Goal: Book appointment/travel/reservation

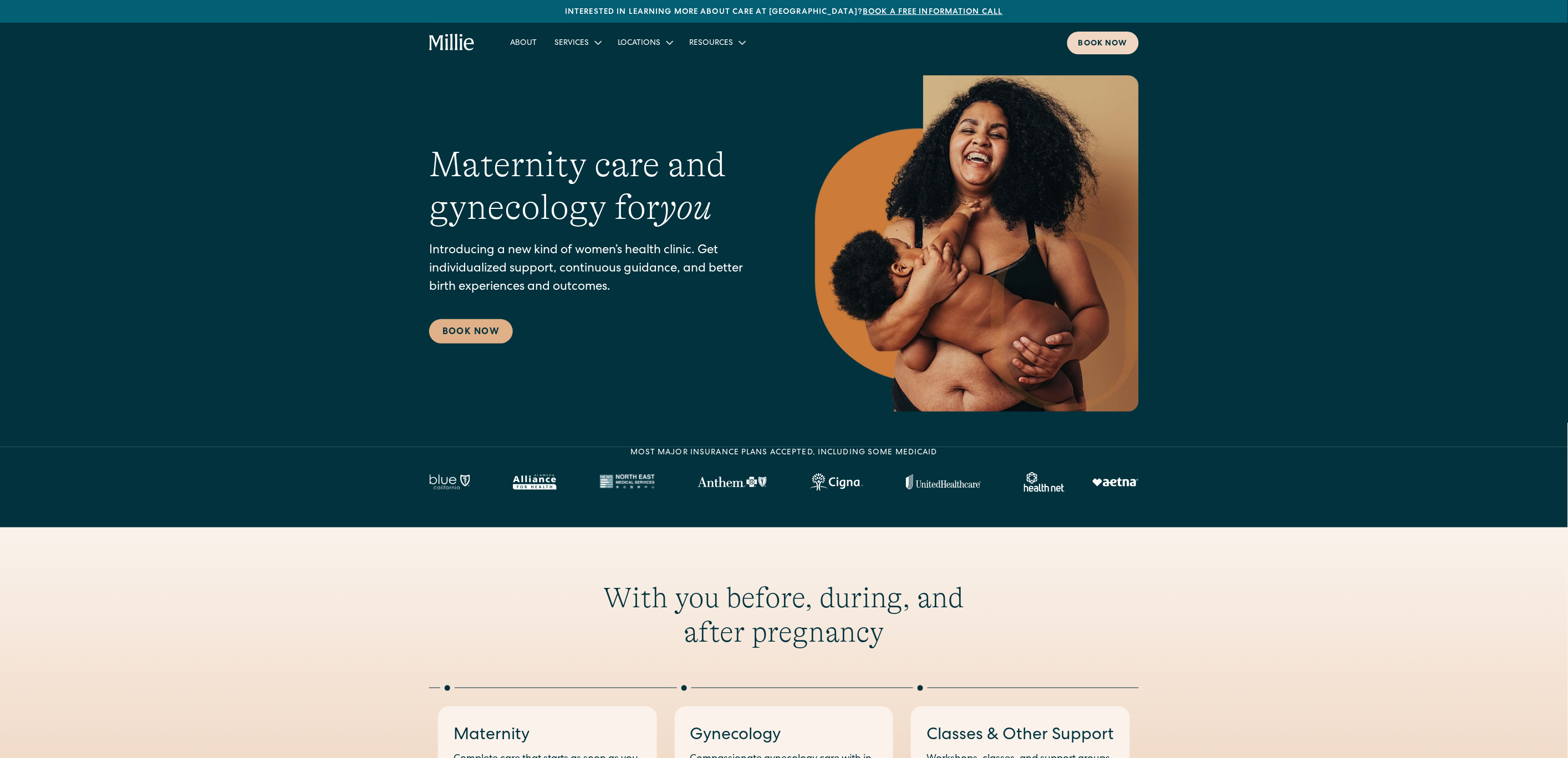
click at [1084, 41] on div "Book now" at bounding box center [1103, 43] width 50 height 12
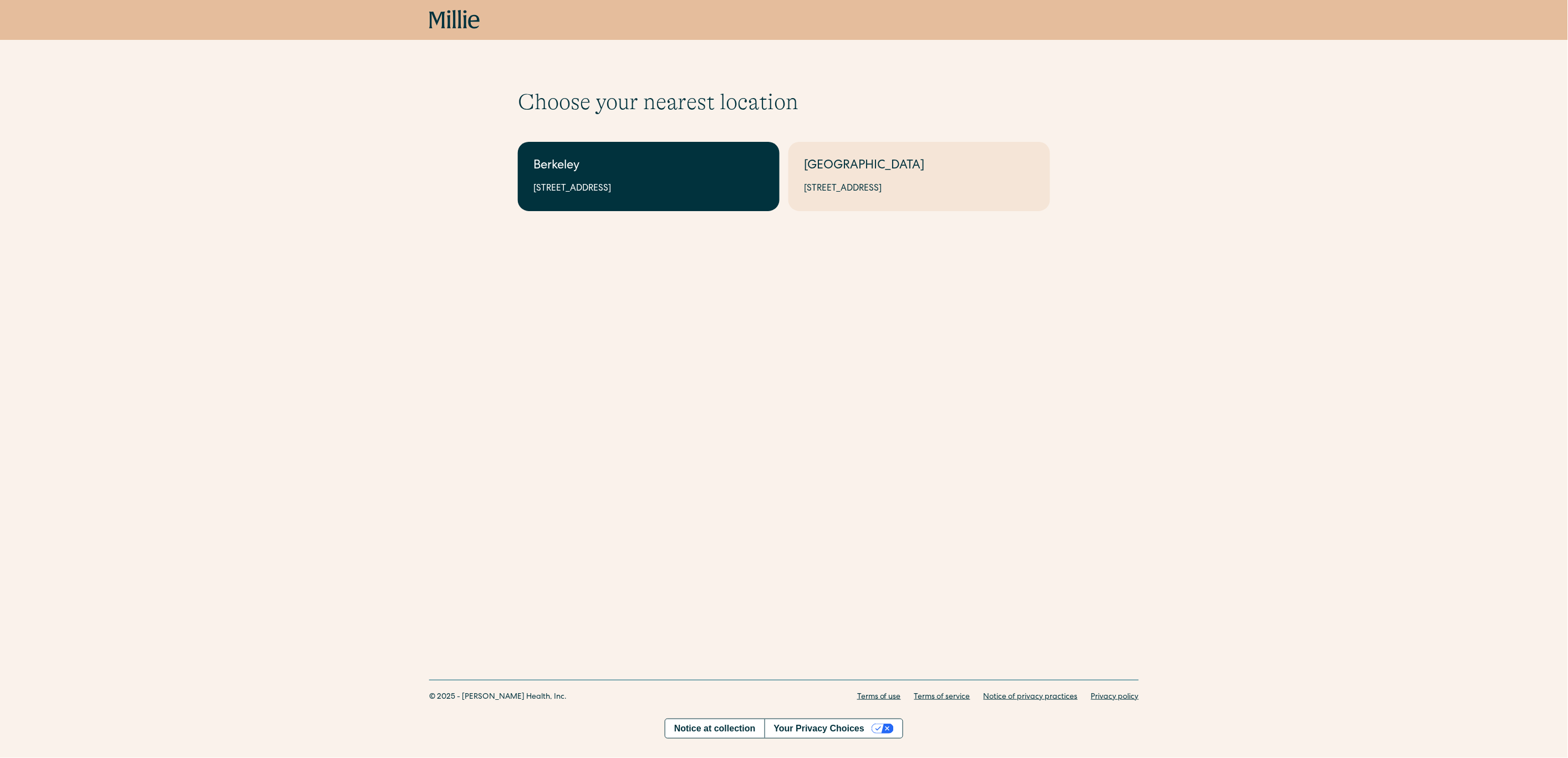
click at [523, 178] on link "Berkeley 2999 Regent St, Suite 524, Berkeley, CA 94705" at bounding box center [648, 176] width 261 height 70
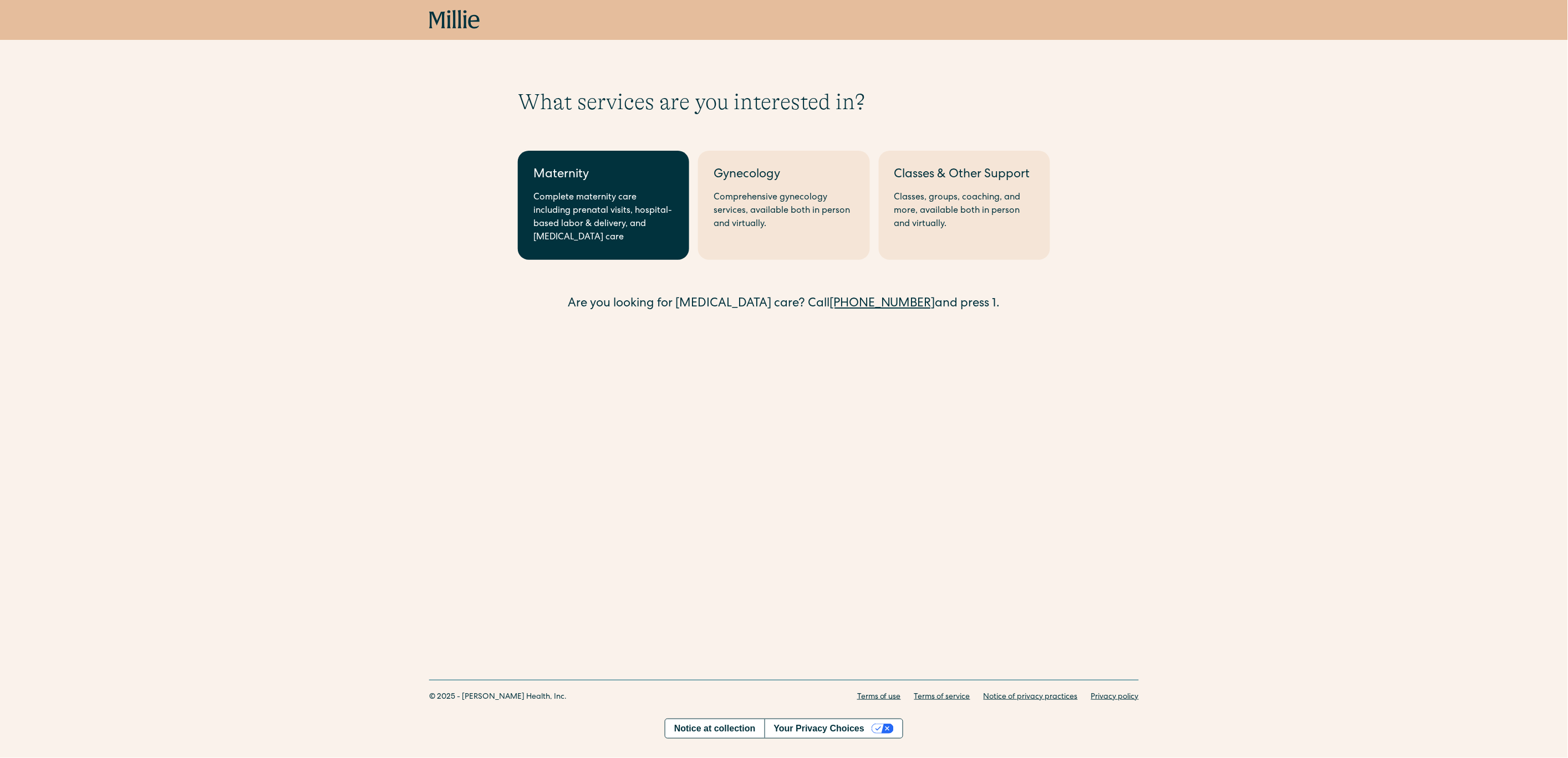
click at [575, 186] on link "Maternity Complete maternity care including prenatal visits, hospital-based lab…" at bounding box center [603, 205] width 171 height 109
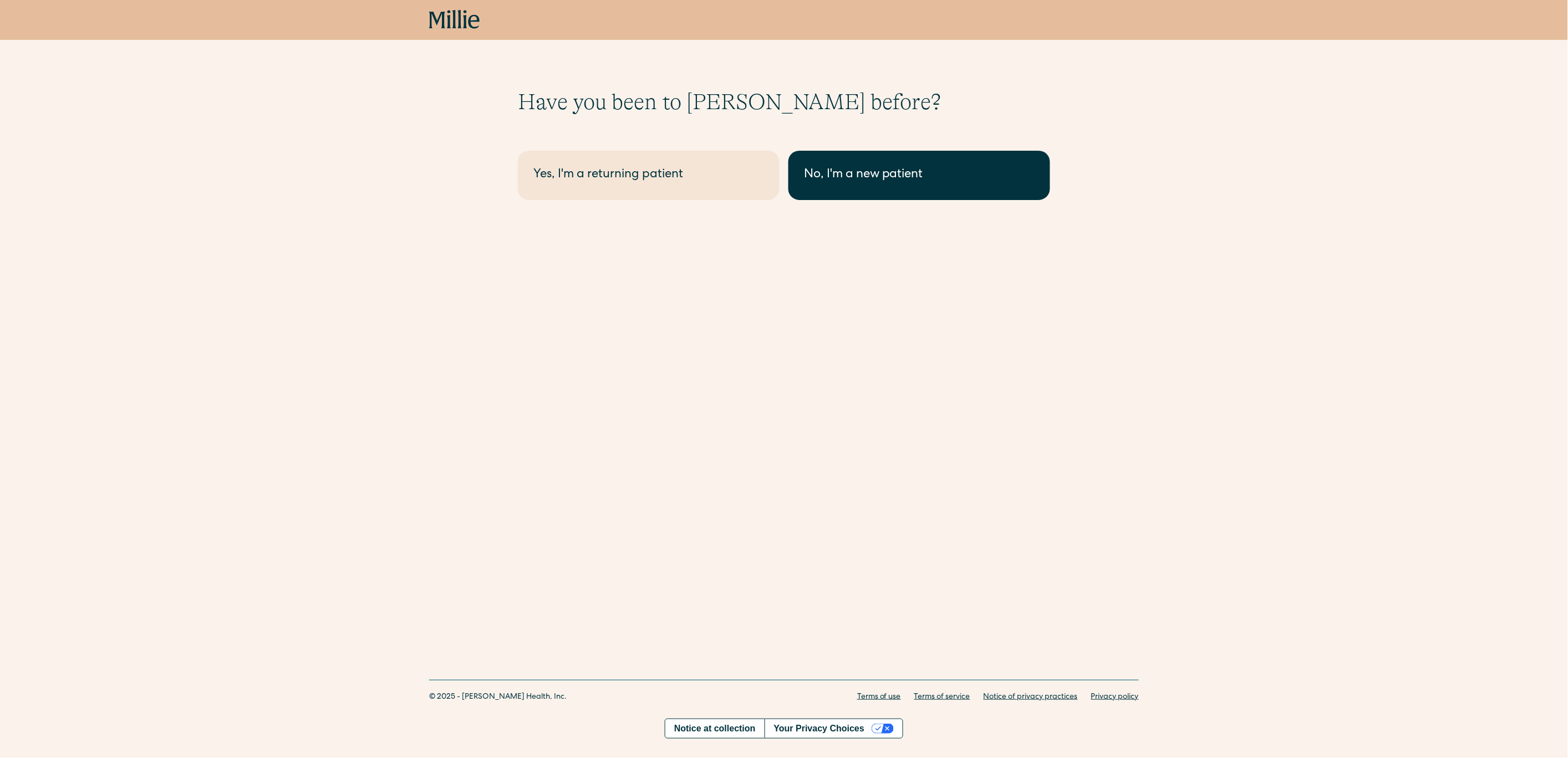
click at [883, 185] on link "No, I'm a new patient" at bounding box center [919, 175] width 261 height 50
click at [853, 175] on div "No, I'm a new patient" at bounding box center [919, 175] width 231 height 18
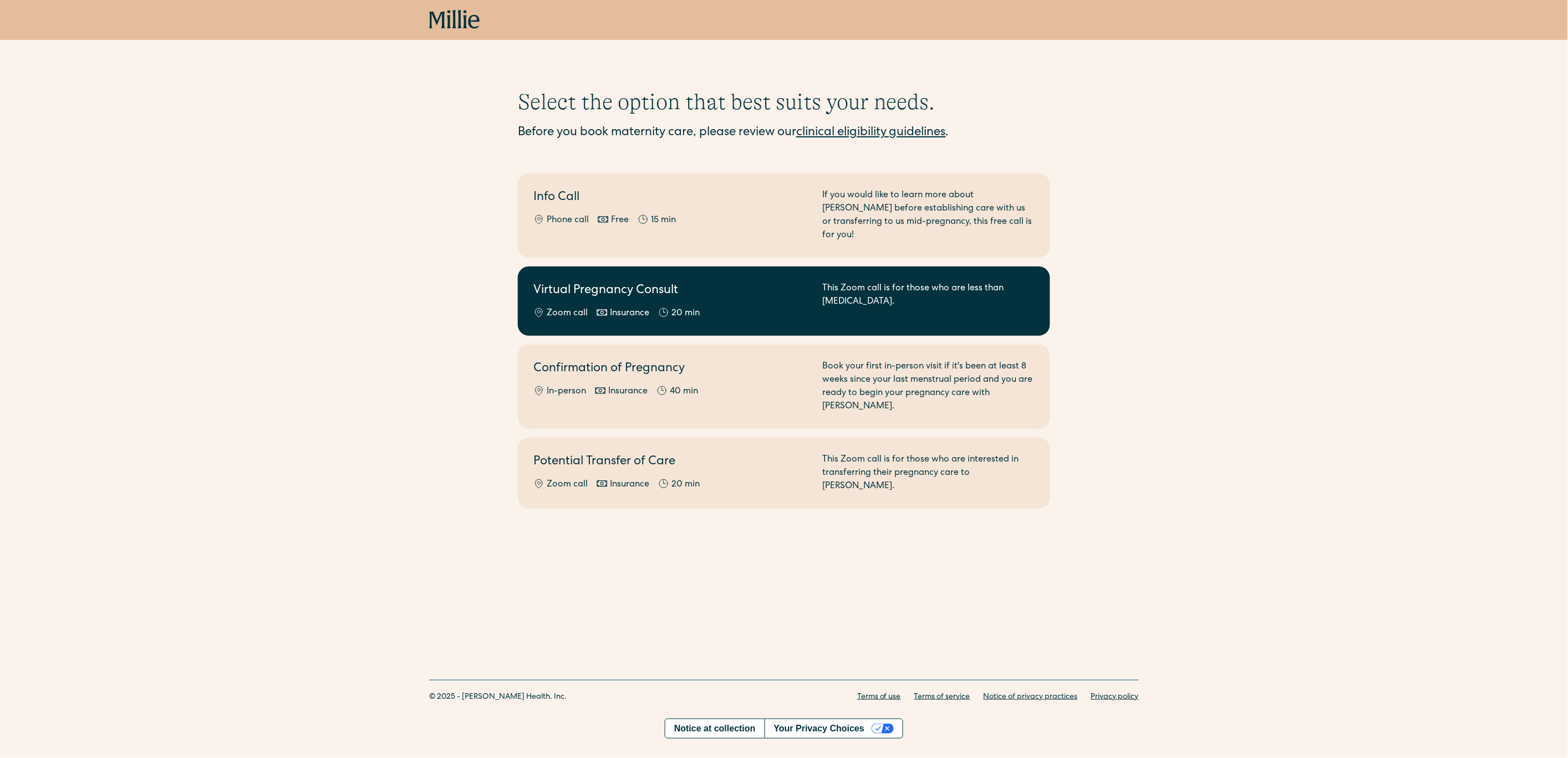
click at [651, 282] on h2 "Virtual Pregnancy Consult" at bounding box center [671, 291] width 276 height 18
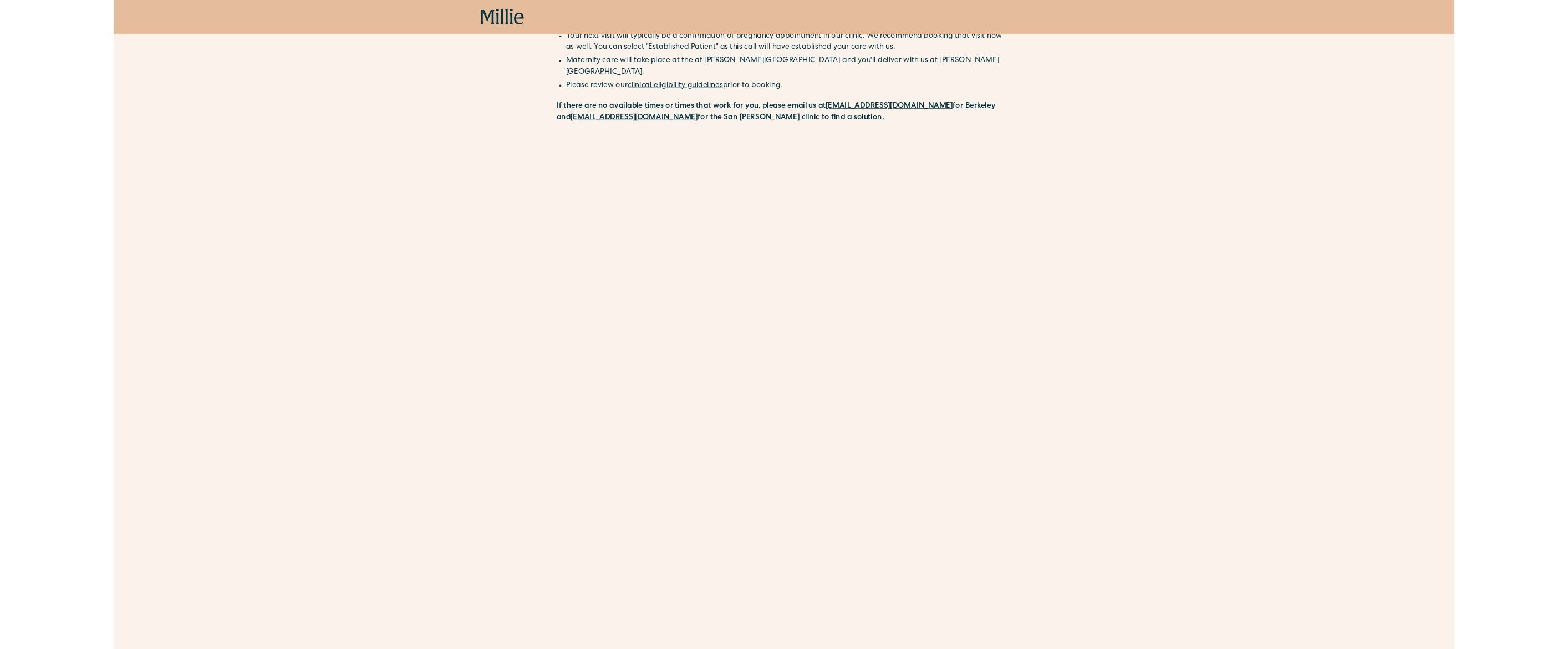
scroll to position [131, 0]
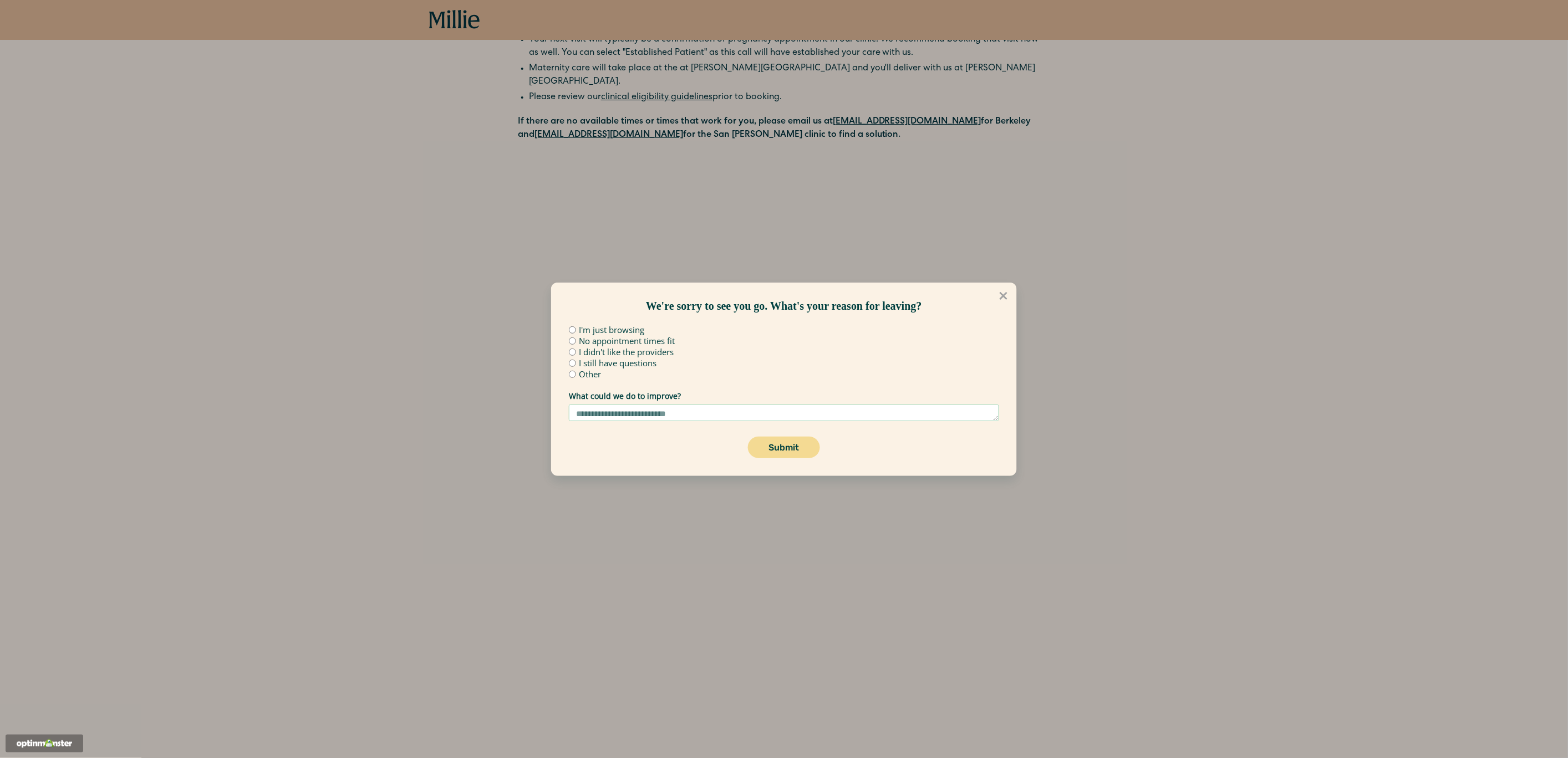
click at [586, 373] on label "Other" at bounding box center [590, 374] width 23 height 8
click at [599, 414] on textarea "What could we do to improve?" at bounding box center [784, 412] width 431 height 16
type textarea "*******"
click at [763, 442] on button "Submit" at bounding box center [784, 448] width 71 height 22
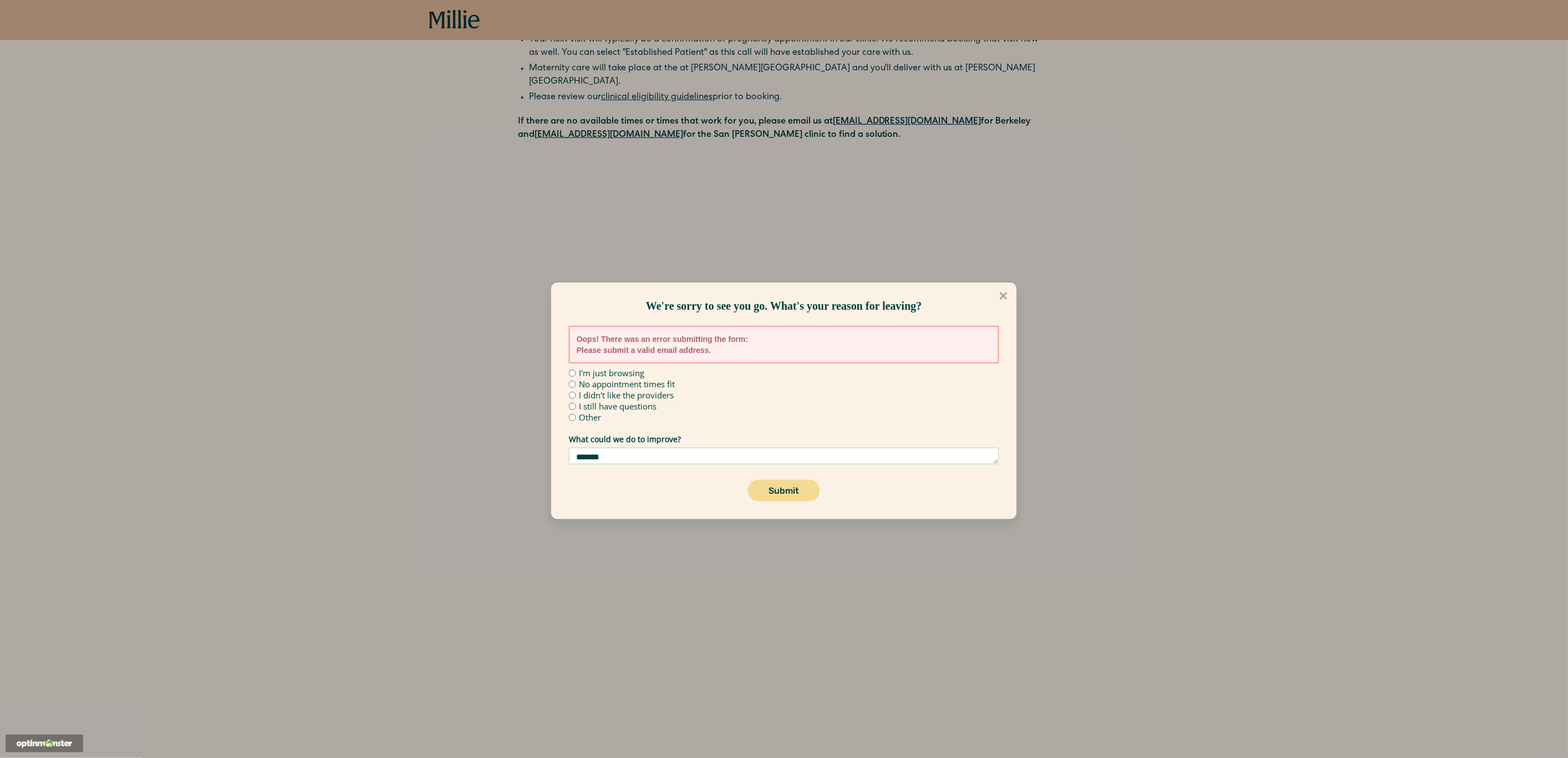
click at [676, 343] on div "Oops! There was an error submitting the form: Please submit a valid email addre…" at bounding box center [784, 345] width 431 height 38
click at [628, 456] on textarea "*******" at bounding box center [784, 456] width 431 height 16
click at [591, 403] on label "I still have questions" at bounding box center [618, 406] width 78 height 8
click at [772, 487] on button "Submit" at bounding box center [784, 491] width 71 height 22
click at [1005, 297] on icon at bounding box center [1003, 296] width 8 height 8
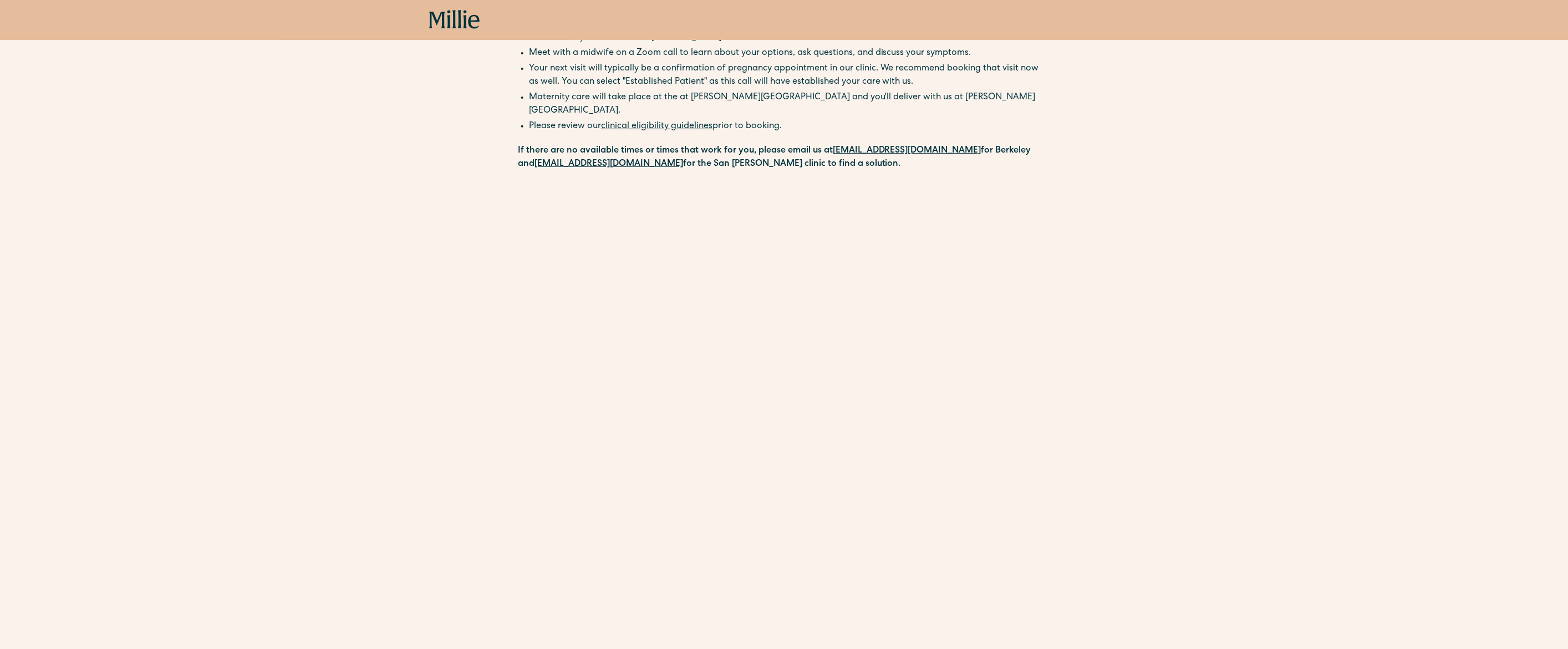
scroll to position [0, 0]
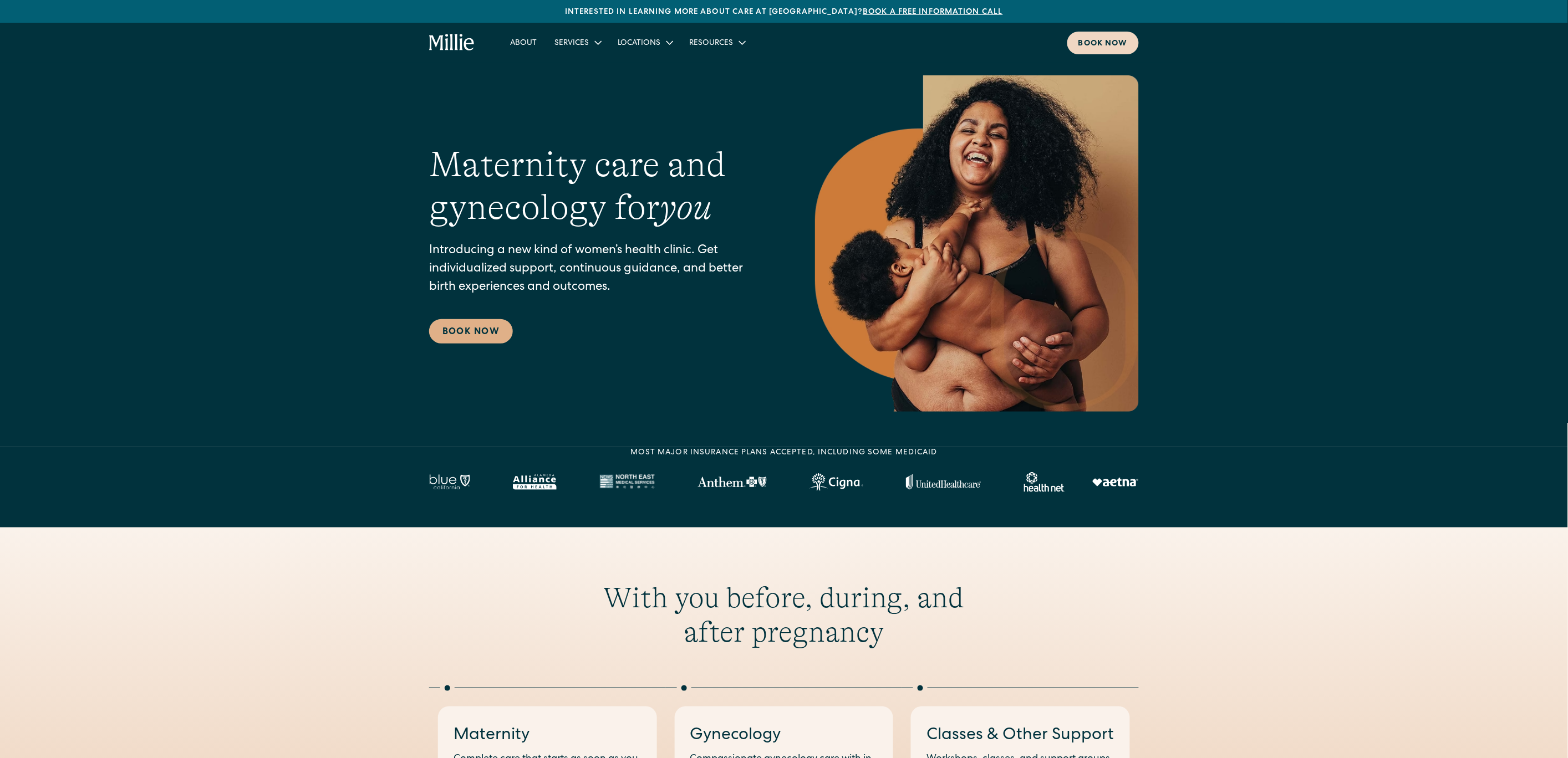
click at [1091, 46] on div "Book now" at bounding box center [1103, 43] width 50 height 12
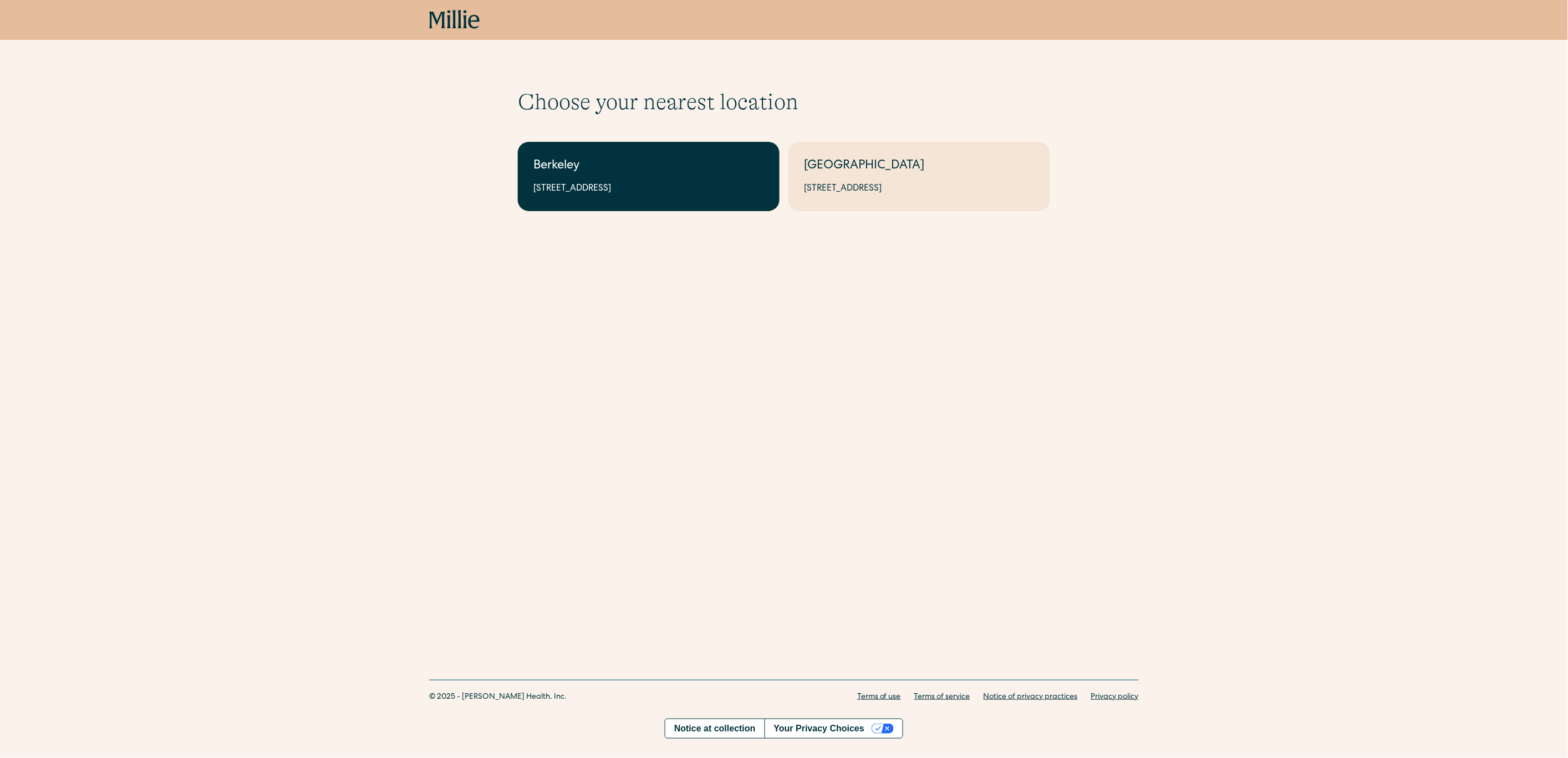
click at [540, 183] on div "2999 Regent St, Suite 524, Berkeley, CA 94705" at bounding box center [649, 189] width 231 height 14
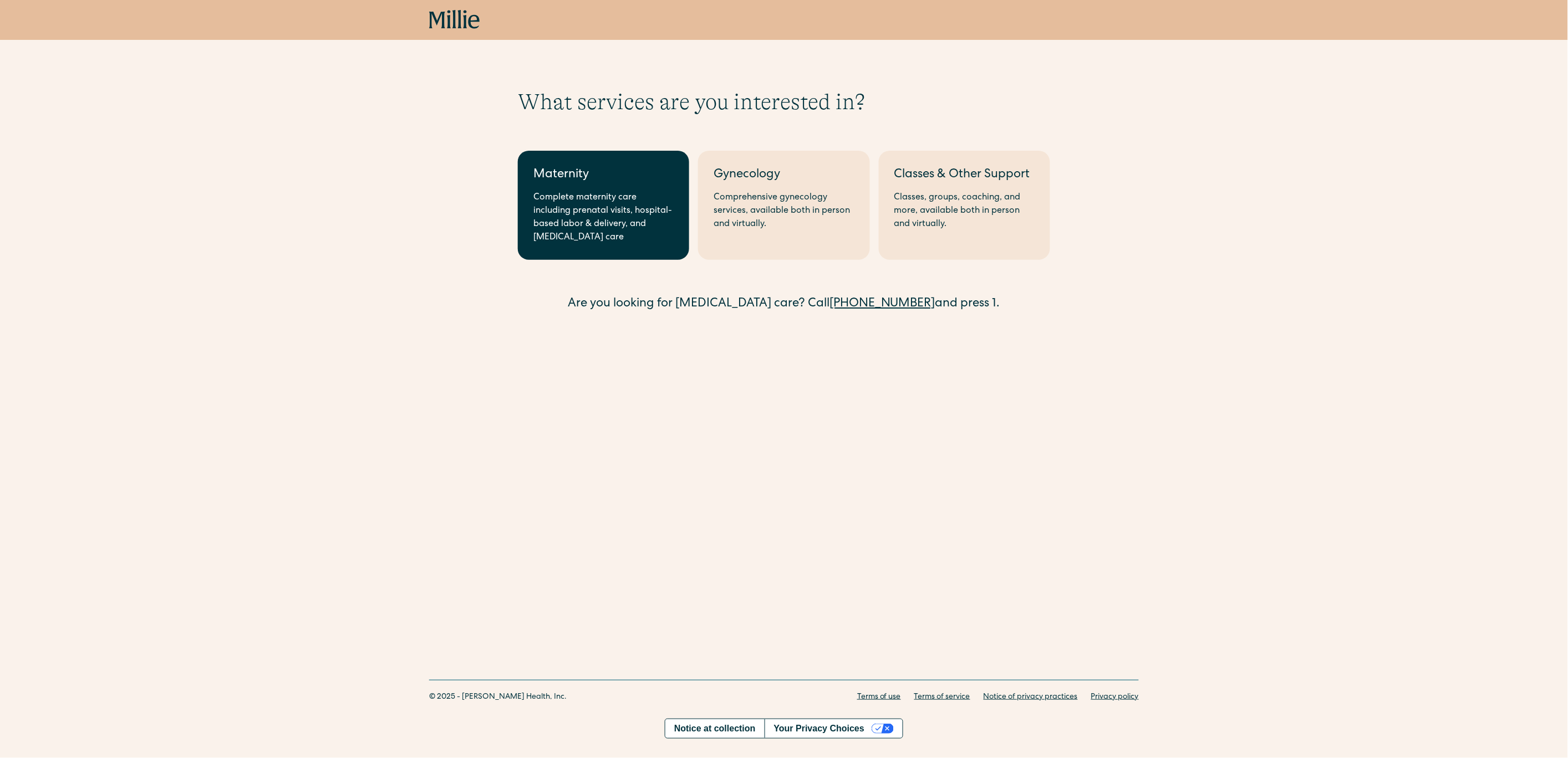
click at [576, 193] on div "Complete maternity care including prenatal visits, hospital-based labor & deliv…" at bounding box center [603, 217] width 140 height 53
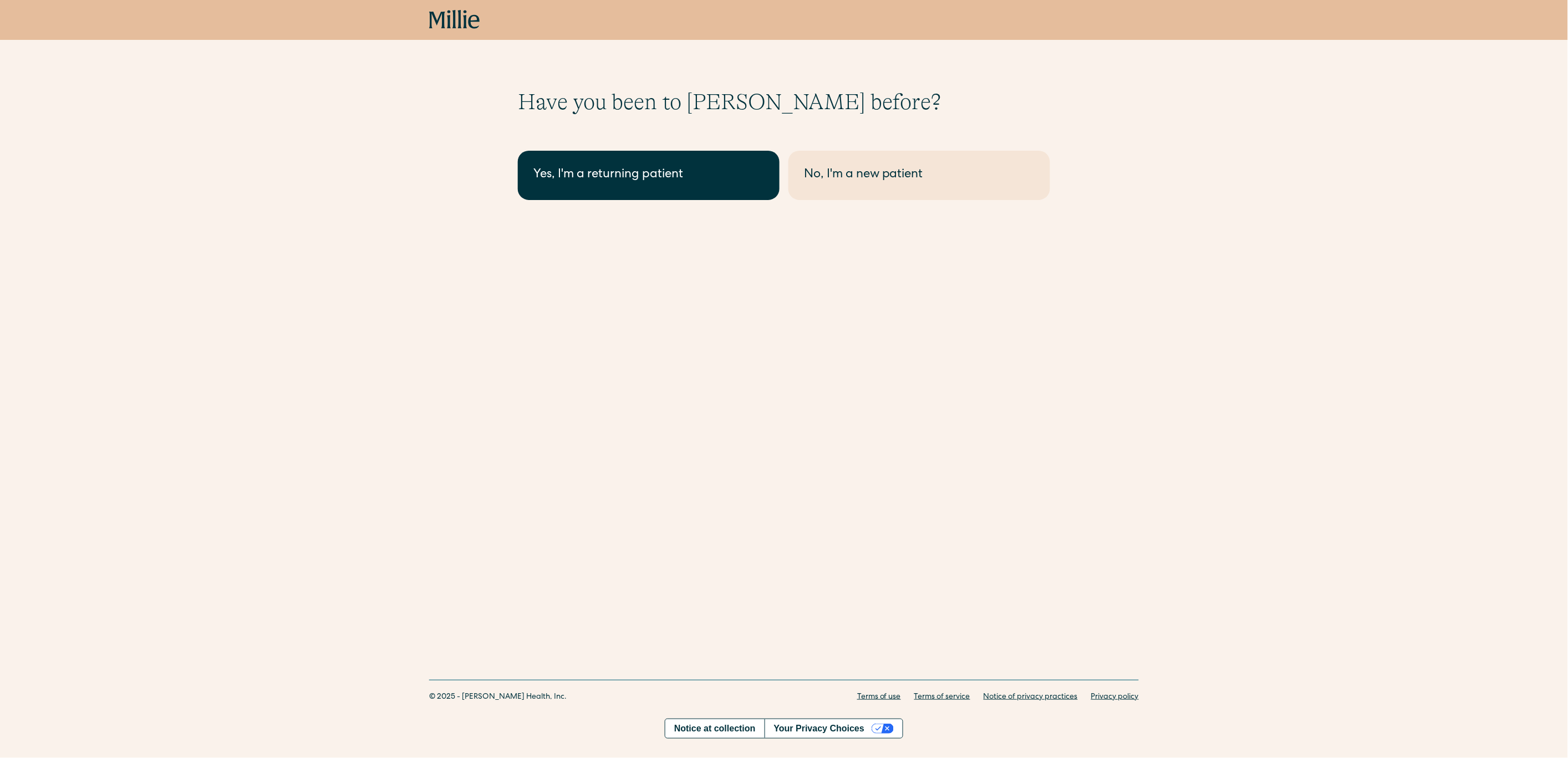
click at [576, 187] on link "Yes, I'm a returning patient" at bounding box center [648, 175] width 261 height 50
click at [577, 173] on div "Yes, I'm a returning patient" at bounding box center [649, 175] width 231 height 18
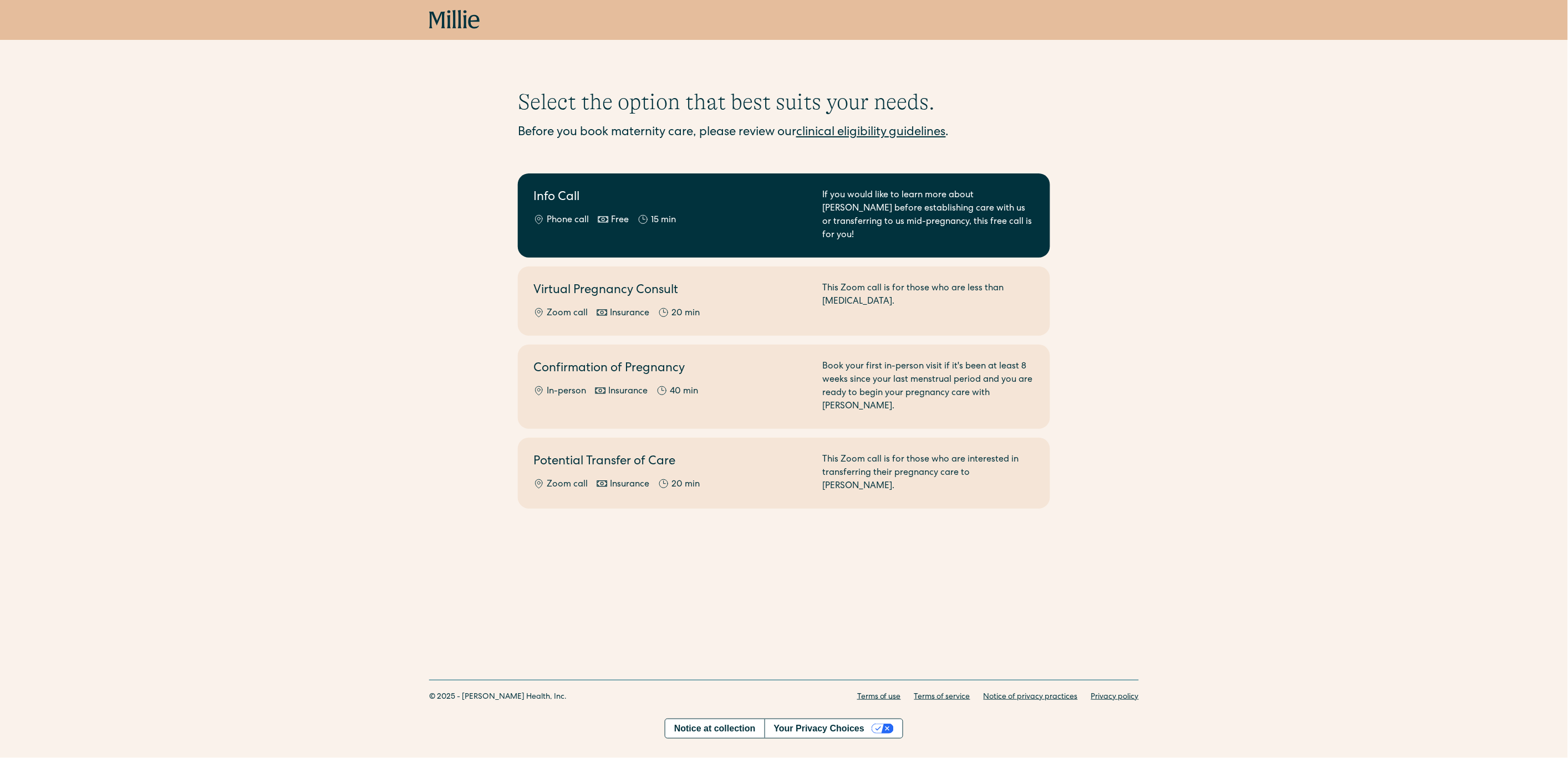
click at [566, 193] on h2 "Info Call" at bounding box center [671, 198] width 276 height 18
